Goal: Transaction & Acquisition: Purchase product/service

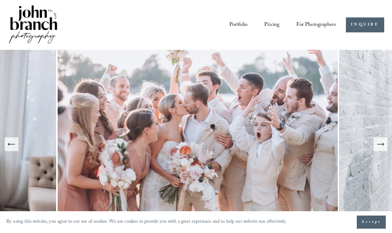
click at [275, 24] on link "Pricing" at bounding box center [271, 24] width 15 height 11
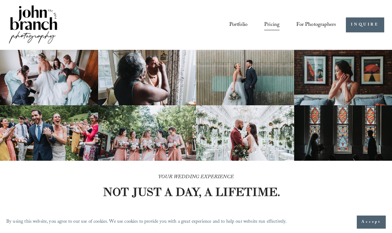
click at [0, 0] on span "Presets" at bounding box center [0, 0] width 0 height 0
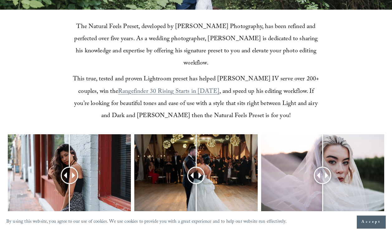
scroll to position [177, 0]
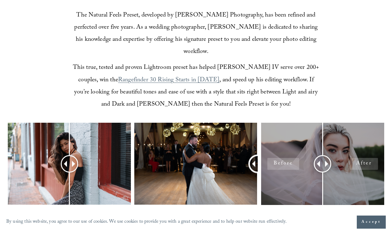
drag, startPoint x: 198, startPoint y: 150, endPoint x: 262, endPoint y: 146, distance: 64.1
click at [262, 146] on div at bounding box center [196, 173] width 392 height 100
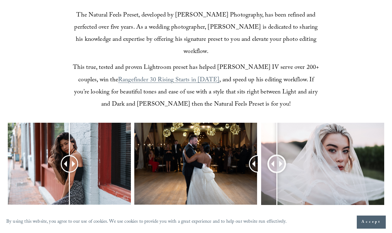
drag, startPoint x: 325, startPoint y: 153, endPoint x: 277, endPoint y: 153, distance: 48.0
click at [277, 156] on div at bounding box center [277, 164] width 16 height 16
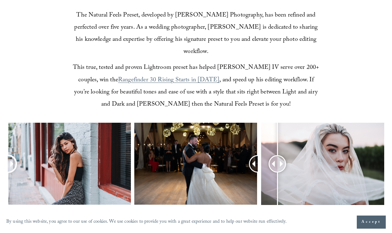
drag, startPoint x: 69, startPoint y: 151, endPoint x: 7, endPoint y: 120, distance: 69.1
click at [2, 123] on div at bounding box center [196, 173] width 392 height 100
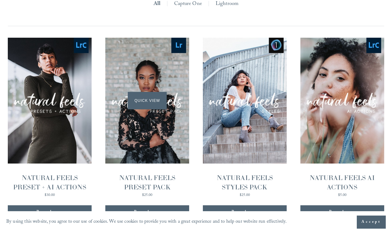
scroll to position [575, 0]
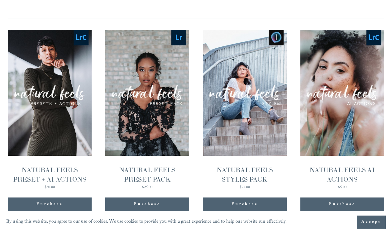
click at [65, 198] on button "Purchase Added!" at bounding box center [50, 205] width 84 height 14
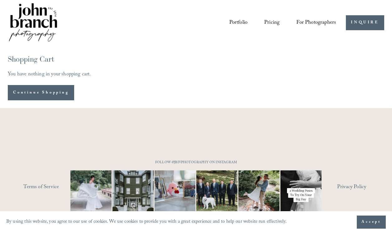
scroll to position [2, 0]
click at [0, 0] on span "Presets" at bounding box center [0, 0] width 0 height 0
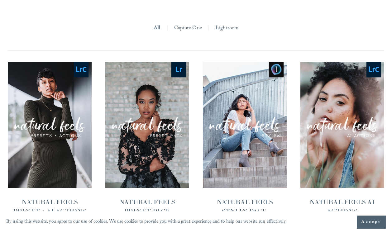
scroll to position [542, 0]
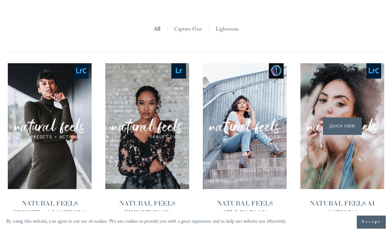
click at [347, 70] on div "Quick View" at bounding box center [343, 126] width 84 height 126
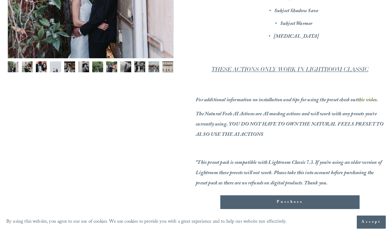
scroll to position [189, 0]
